Goal: Communication & Community: Answer question/provide support

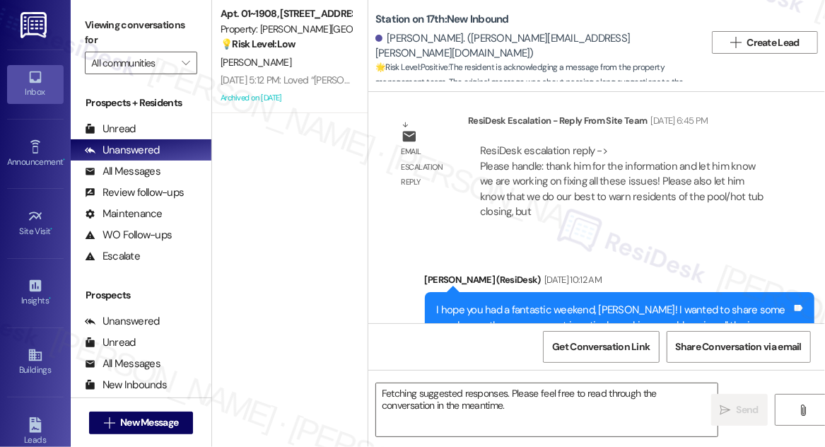
scroll to position [9522, 0]
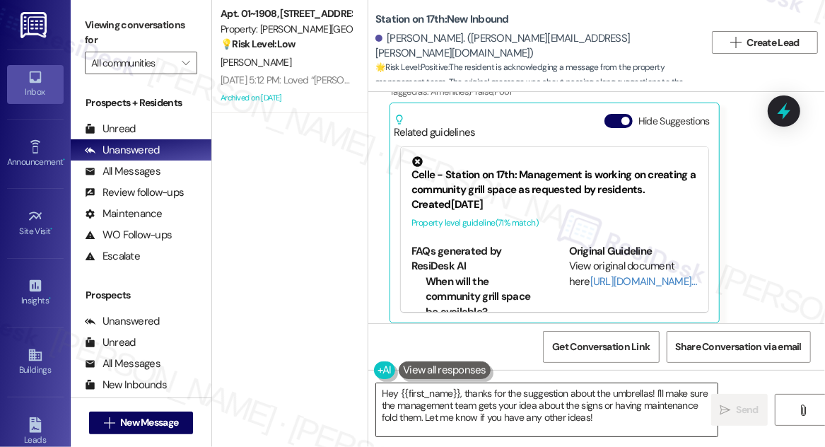
click at [515, 404] on textarea "Hey {{first_name}}, thanks for the suggestion about the umbrellas! I'll make su…" at bounding box center [547, 409] width 342 height 53
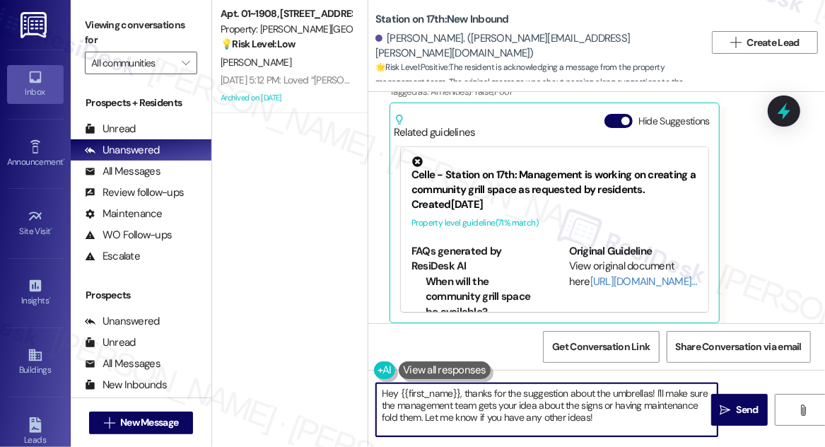
drag, startPoint x: 620, startPoint y: 417, endPoint x: 462, endPoint y: 389, distance: 160.2
click at [462, 389] on textarea "Hey {{first_name}}, thanks for the suggestion about the umbrellas! I'll make su…" at bounding box center [547, 409] width 342 height 53
paste textarea "Our pool policy for our umbrellas typically has maintenance leave them open unl…"
click at [390, 383] on textarea "Hey {{first_name}}, Our pool policy for our umbrellas typically has maintenance…" at bounding box center [547, 409] width 342 height 53
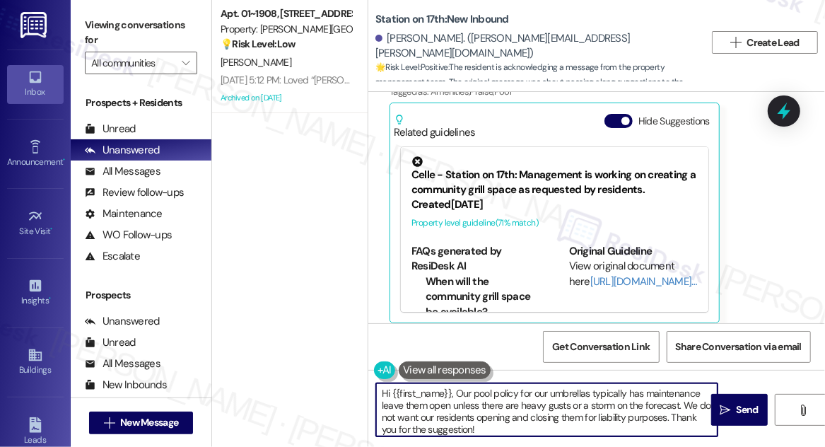
click at [458, 392] on textarea "Hi {{first_name}}, Our pool policy for our umbrellas typically has maintenance …" at bounding box center [547, 409] width 342 height 53
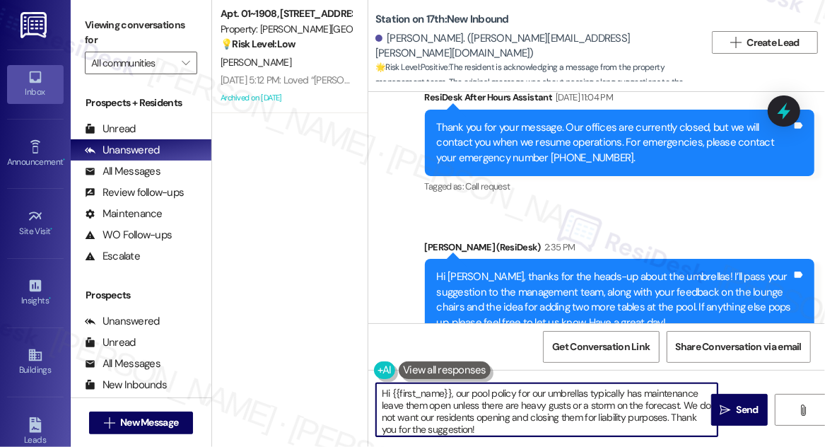
scroll to position [8815, 0]
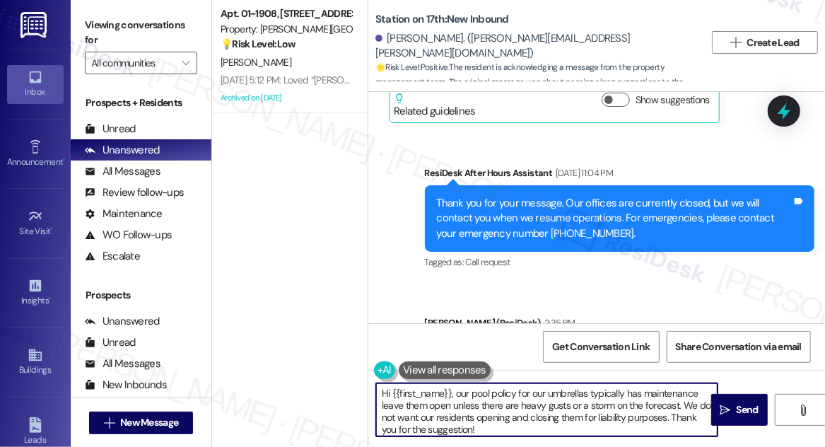
click at [492, 345] on div "Hi [PERSON_NAME], thanks for the heads-up about the umbrellas! I’ll pass your s…" at bounding box center [614, 375] width 355 height 61
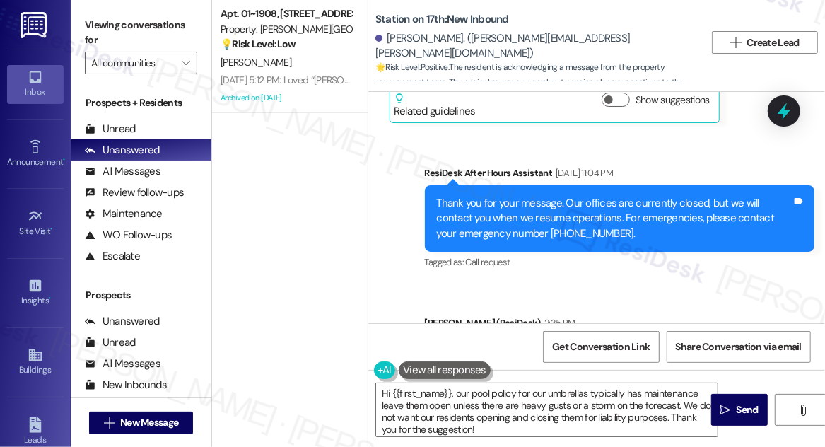
click at [492, 345] on div "Hi [PERSON_NAME], thanks for the heads-up about the umbrellas! I’ll pass your s…" at bounding box center [614, 375] width 355 height 61
click at [455, 390] on textarea "Hi {{first_name}}, our pool policy for our umbrellas typically has maintenance …" at bounding box center [547, 409] width 342 height 53
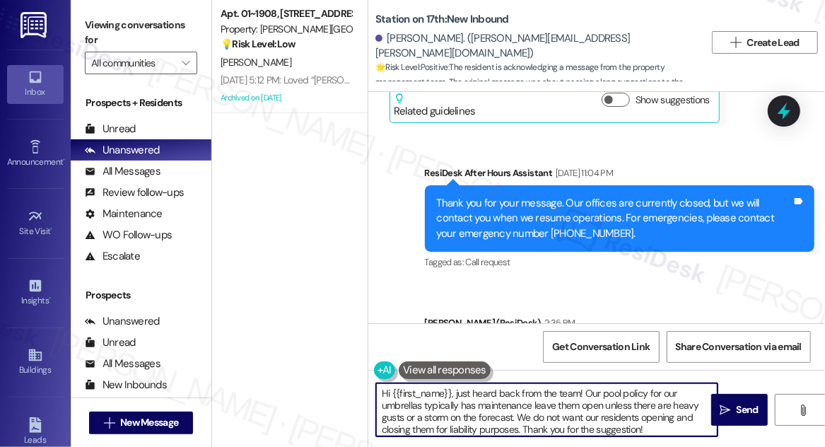
click at [611, 407] on textarea "Hi {{first_name}}, just heard back from the team! Our pool policy for our umbre…" at bounding box center [547, 409] width 342 height 53
click at [550, 414] on textarea "Hi {{first_name}}, just heard back from the team! Our pool policy for our umbre…" at bounding box center [547, 409] width 342 height 53
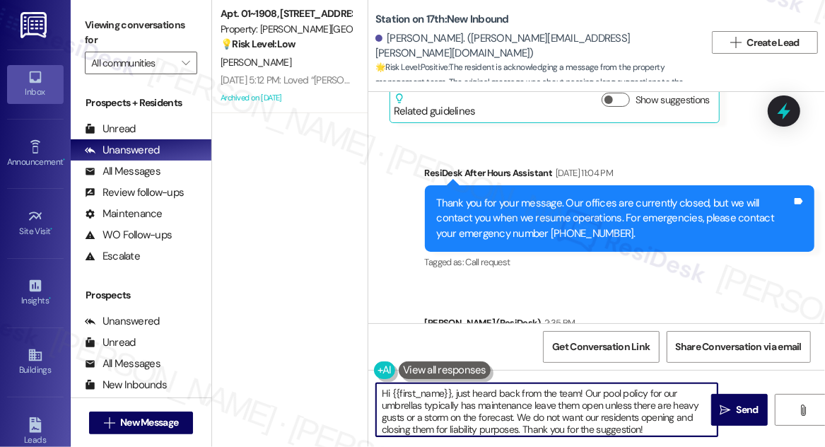
click at [550, 414] on textarea "Hi {{first_name}}, just heard back from the team! Our pool policy for our umbre…" at bounding box center [547, 409] width 342 height 53
click at [660, 421] on textarea "Hi {{first_name}}, just heard back from the team! Our pool policy for our umbre…" at bounding box center [547, 409] width 342 height 53
type textarea "Hi {{first_name}}, just heard back from the team! Our pool policy for our umbre…"
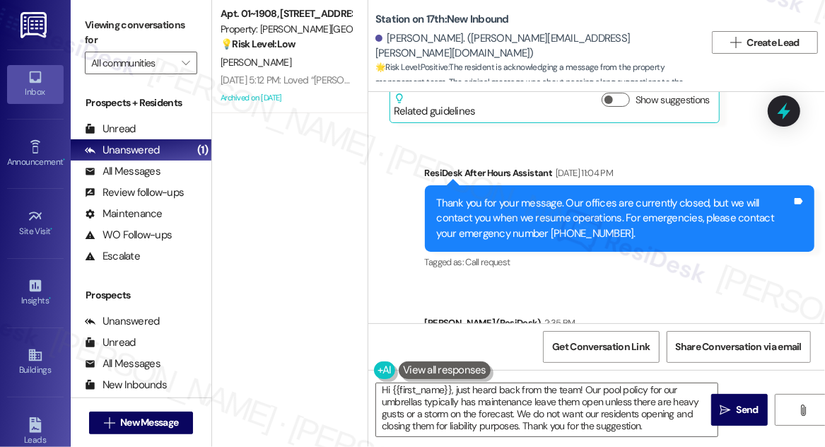
click at [745, 4] on div "Station on 17th: New Inbound [PERSON_NAME]. ([PERSON_NAME][EMAIL_ADDRESS][PERSO…" at bounding box center [596, 43] width 457 height 78
drag, startPoint x: 373, startPoint y: 14, endPoint x: 441, endPoint y: 20, distance: 68.1
click at [441, 20] on div "Station on 17th: New Inbound [PERSON_NAME]. ([PERSON_NAME][EMAIL_ADDRESS][PERSO…" at bounding box center [596, 43] width 457 height 78
copy b "Station on 17th"
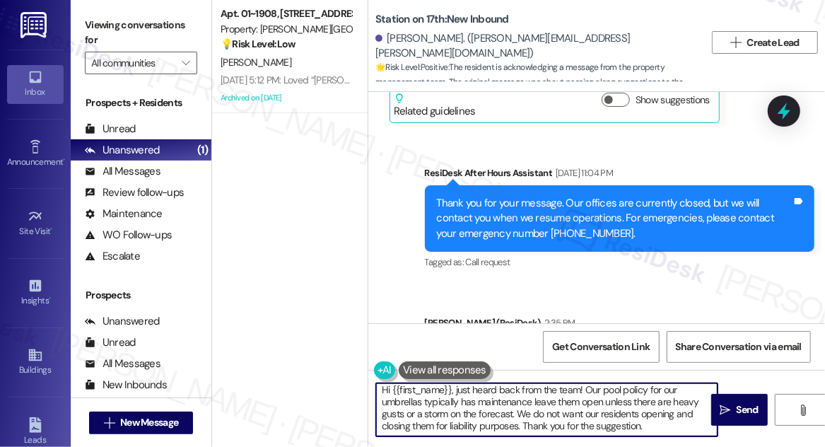
click at [530, 401] on textarea "Hi {{first_name}}, just heard back from the team! Our pool policy for our umbre…" at bounding box center [547, 409] width 342 height 53
click at [675, 418] on textarea "Hi {{first_name}}, just heard back from the team! Our pool policy for our umbre…" at bounding box center [547, 409] width 342 height 53
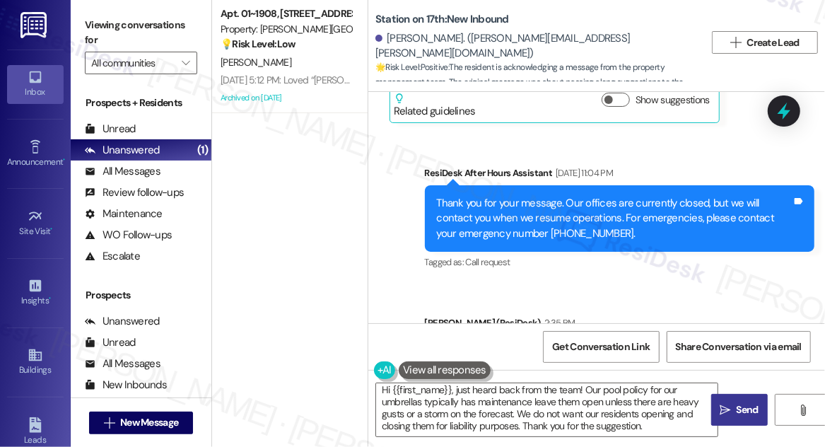
click at [734, 410] on span "Send" at bounding box center [748, 409] width 28 height 15
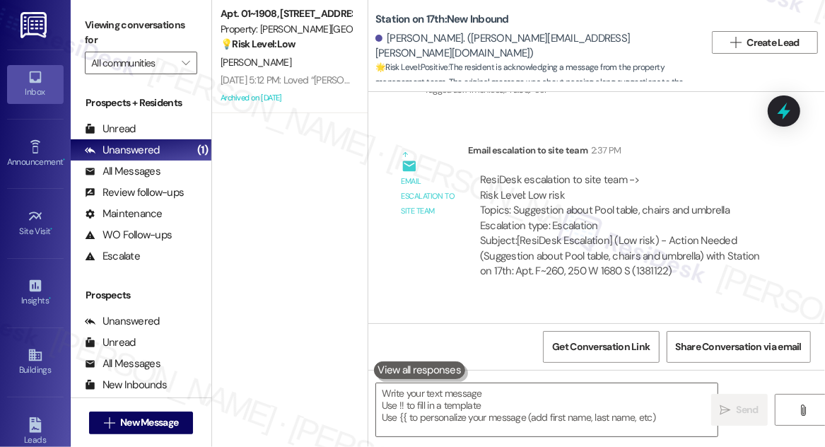
scroll to position [9073, 0]
